Goal: Task Accomplishment & Management: Manage account settings

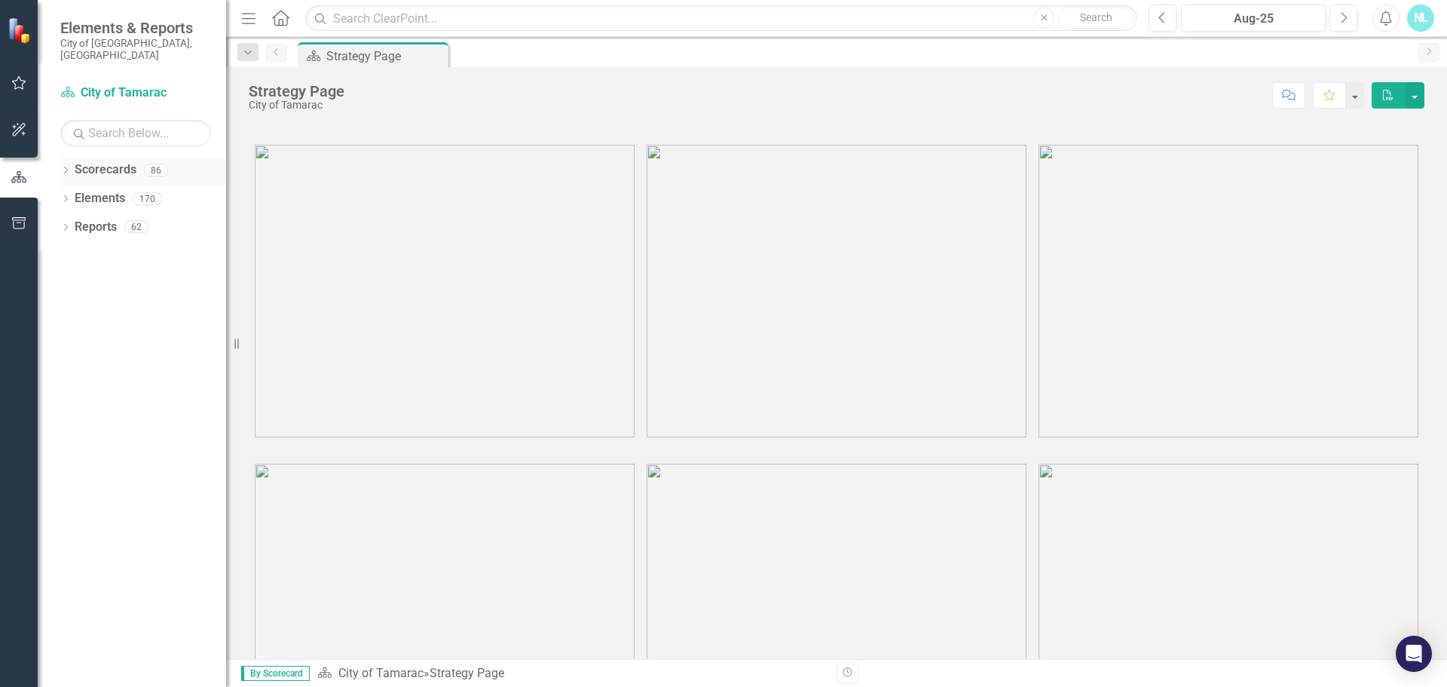
click at [66, 166] on div "Dropdown" at bounding box center [65, 172] width 11 height 13
click at [77, 194] on icon "Dropdown" at bounding box center [73, 198] width 11 height 9
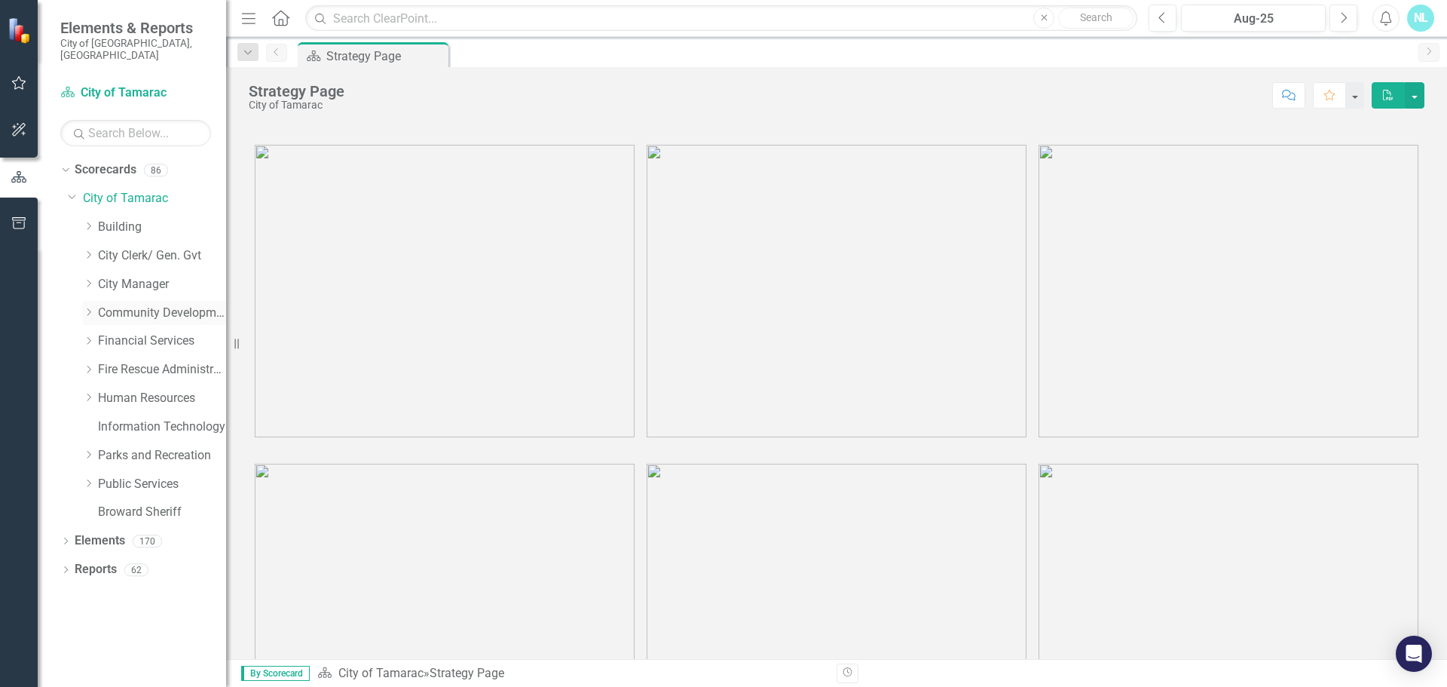
click at [88, 306] on div "Dropdown" at bounding box center [88, 312] width 11 height 13
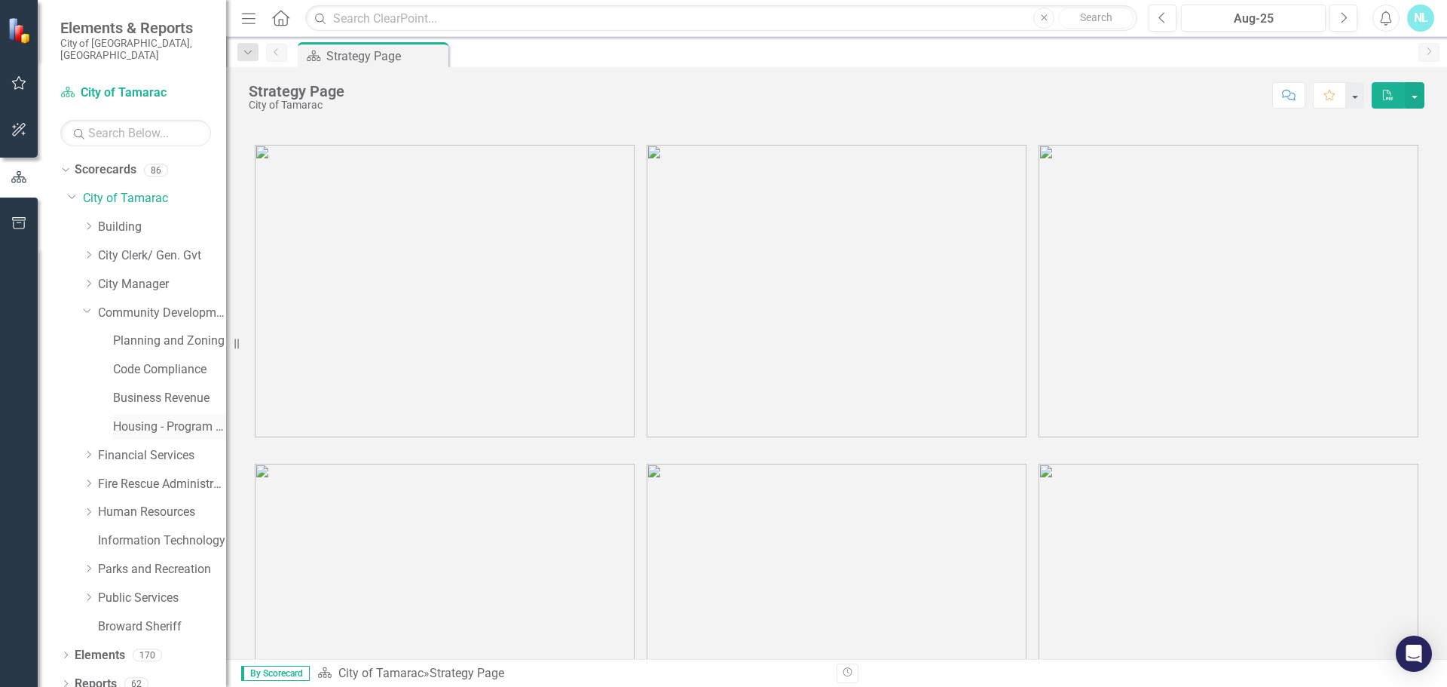
click at [121, 418] on link "Housing - Program Description (CDBG/SHIP/NSP/HOME)" at bounding box center [169, 426] width 113 height 17
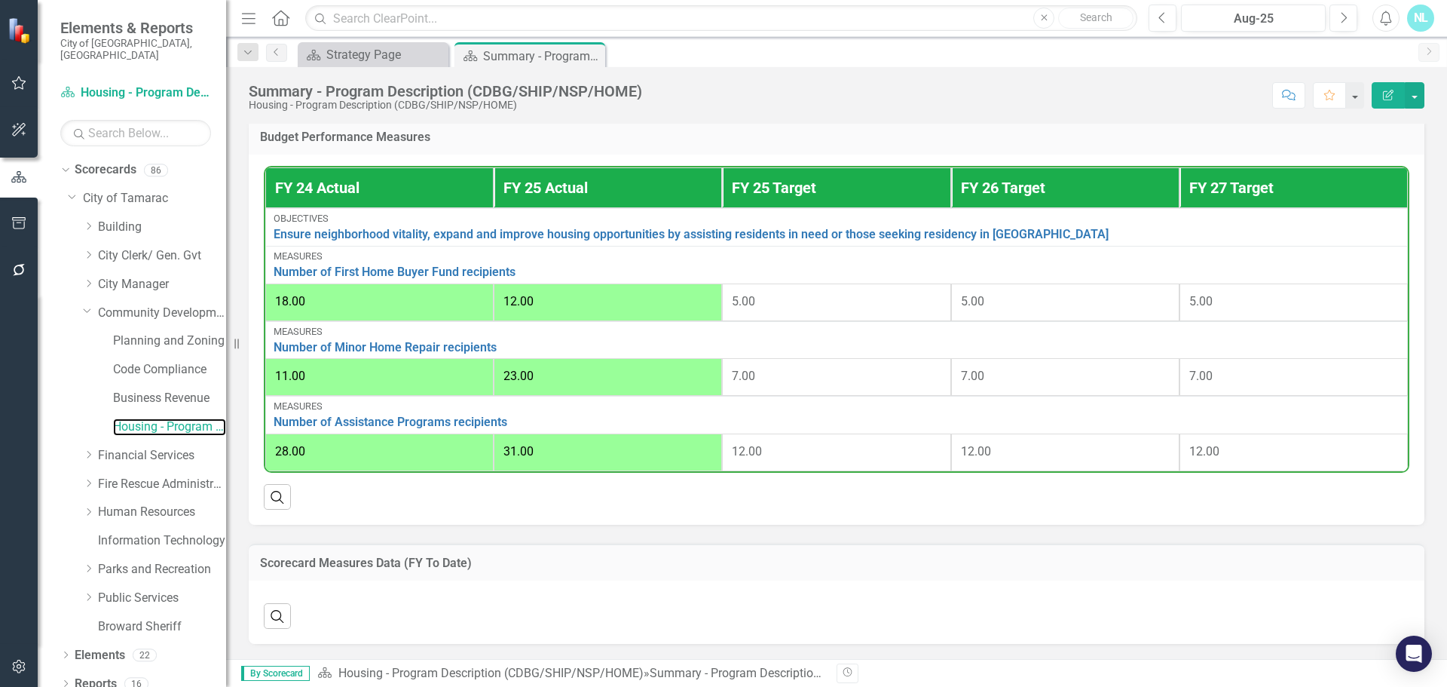
scroll to position [575, 0]
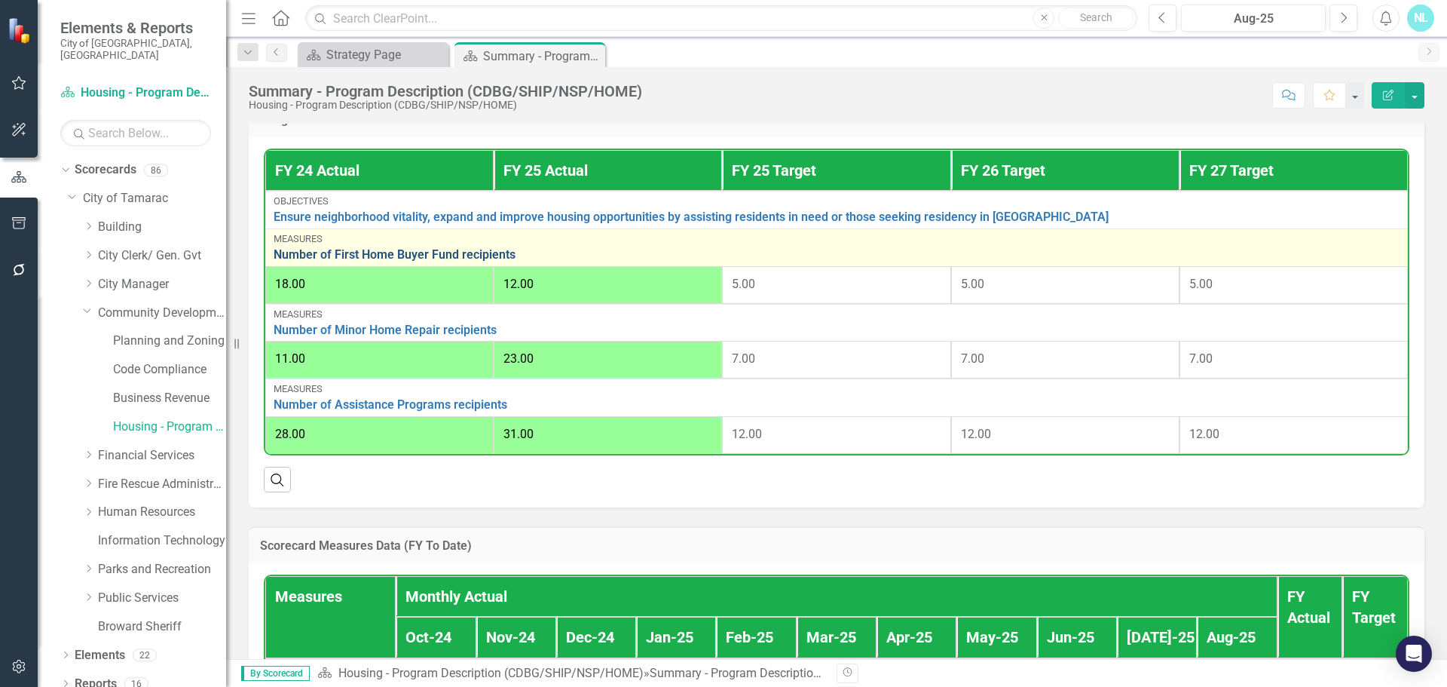
click at [474, 256] on link "Number of First Home Buyer Fund recipients" at bounding box center [837, 255] width 1126 height 14
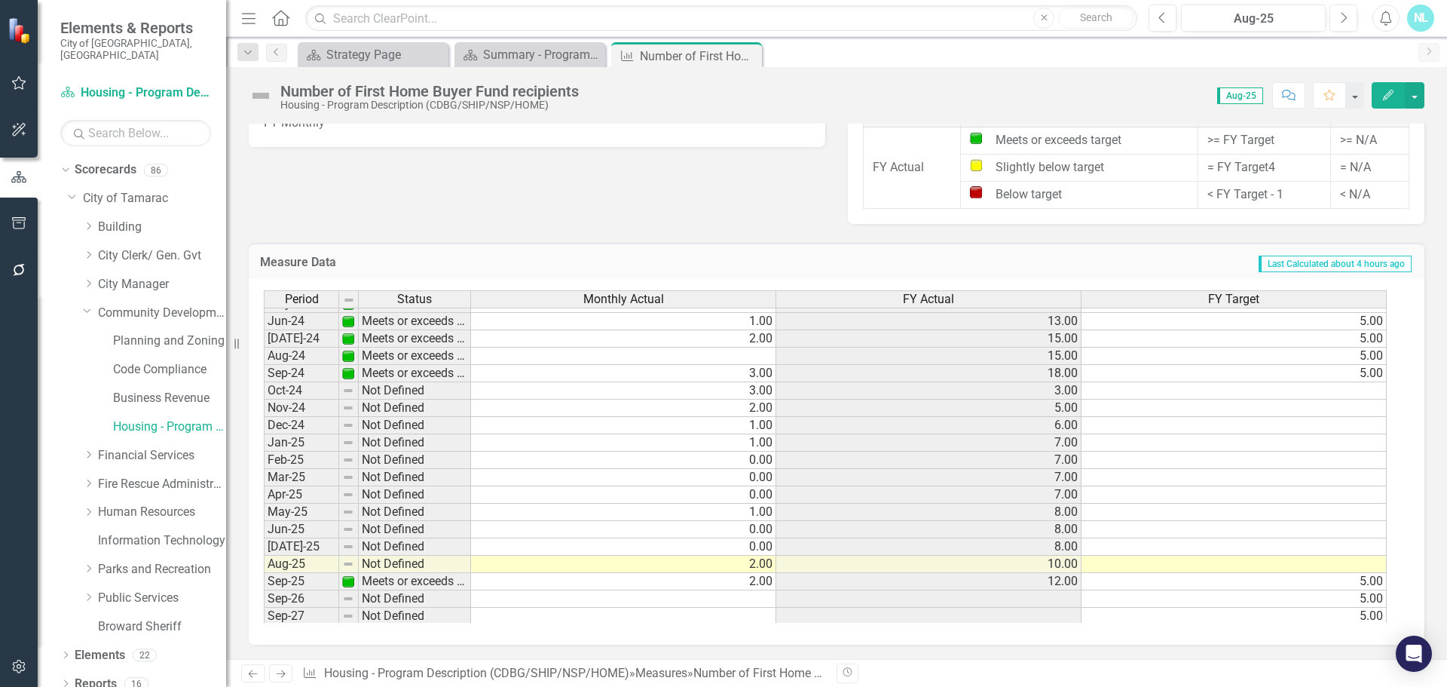
scroll to position [554, 0]
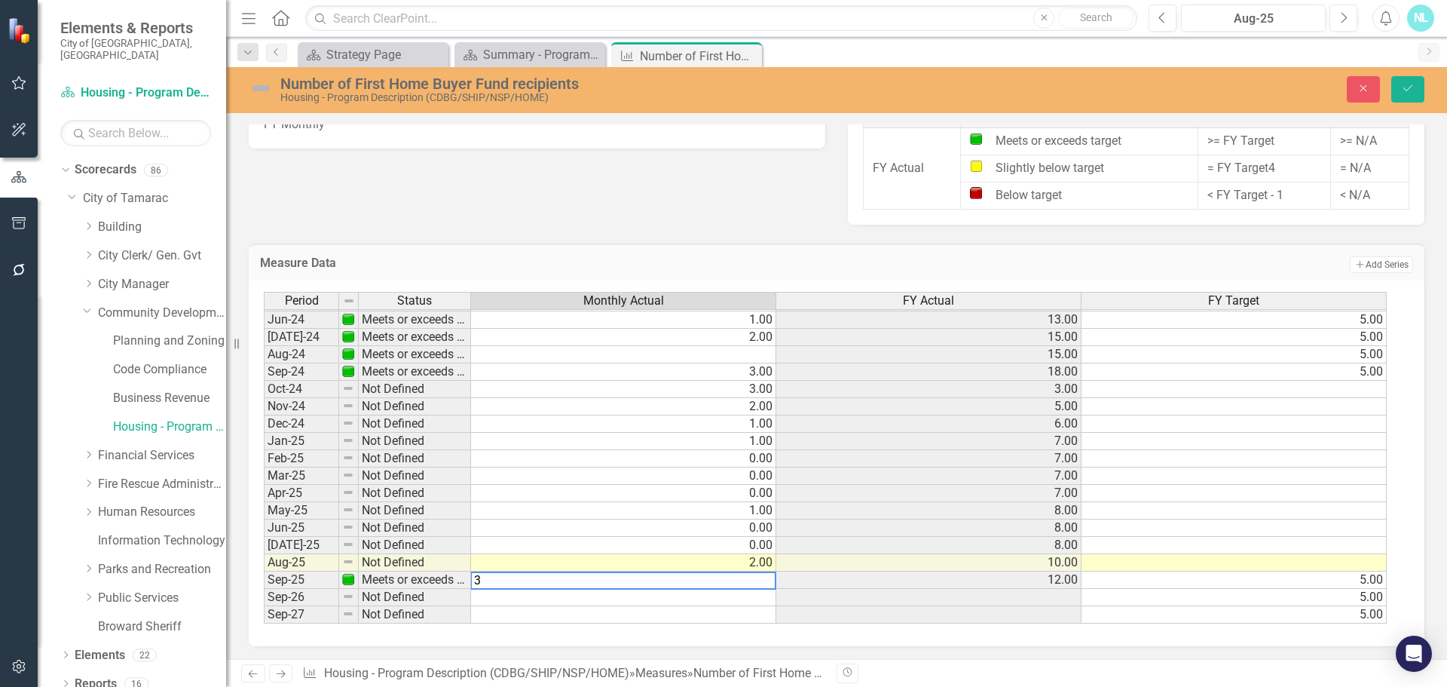
type textarea "3"
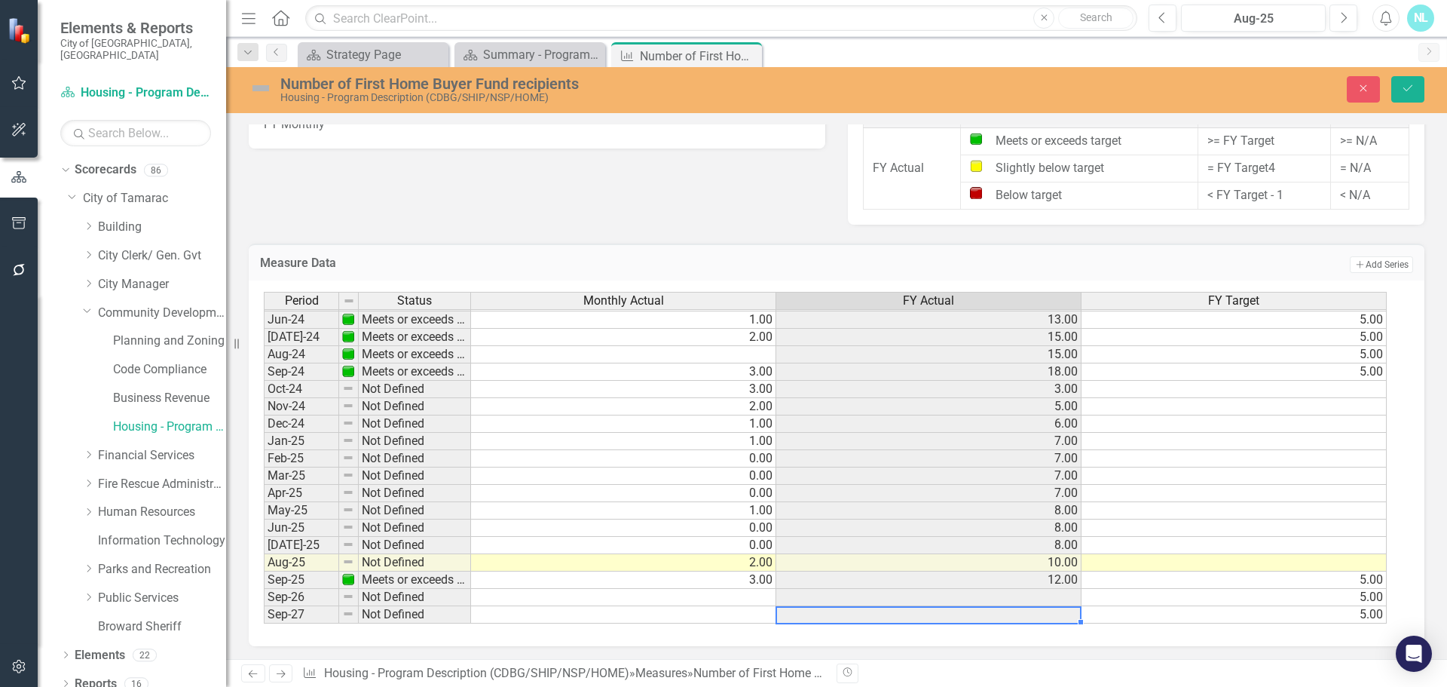
click at [264, 606] on div "Period Status Monthly Actual FY Actual FY Target May-23 Meets or exceeds target…" at bounding box center [264, 345] width 0 height 556
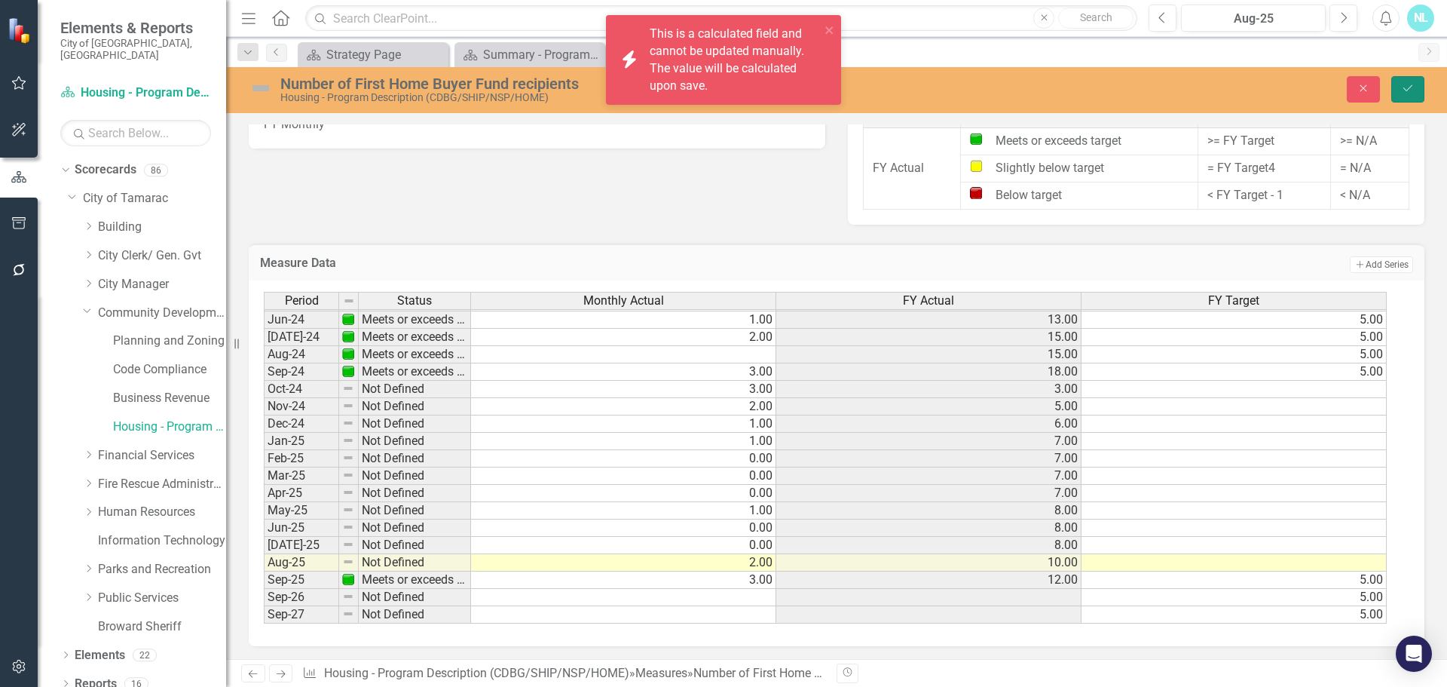
click at [1408, 90] on icon "Save" at bounding box center [1408, 88] width 14 height 11
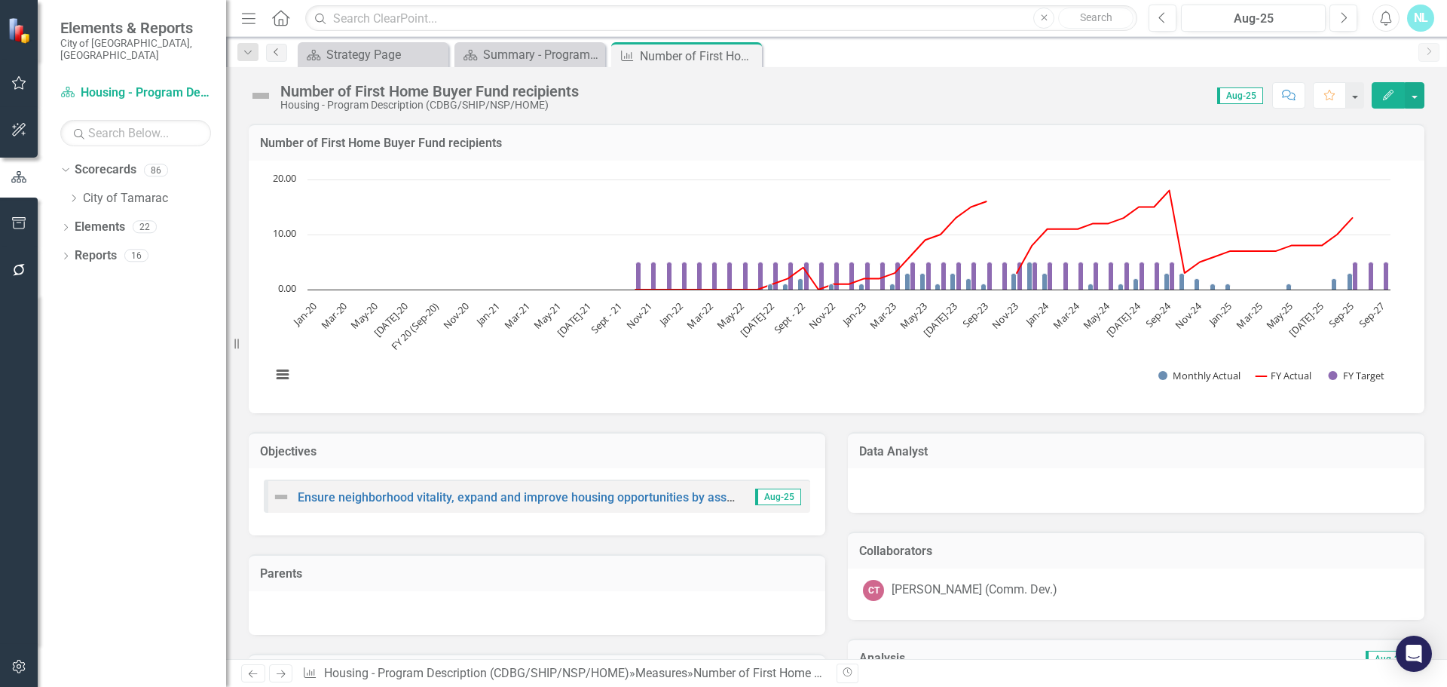
click at [274, 49] on icon "Previous" at bounding box center [277, 51] width 12 height 9
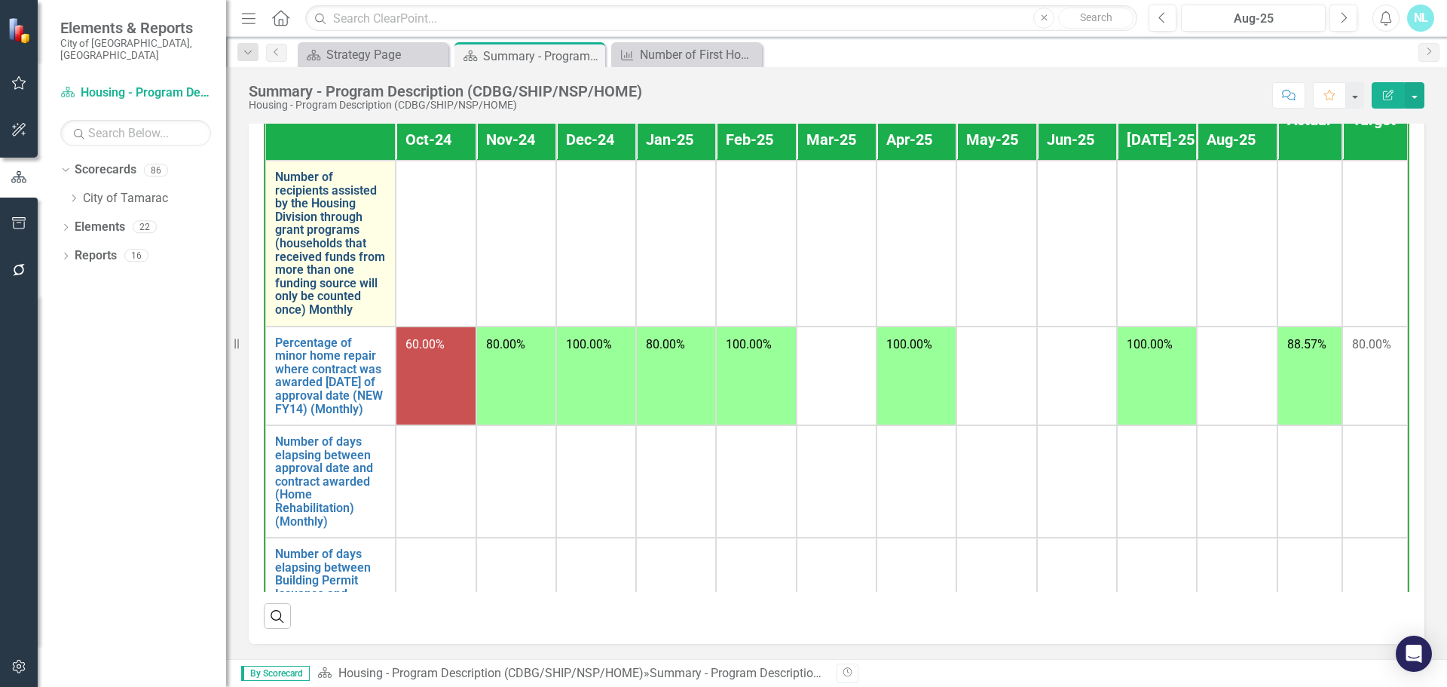
click at [340, 243] on link "Number of recipients assisted by the Housing Division through grant programs (h…" at bounding box center [330, 243] width 111 height 146
